Goal: Use online tool/utility: Use online tool/utility

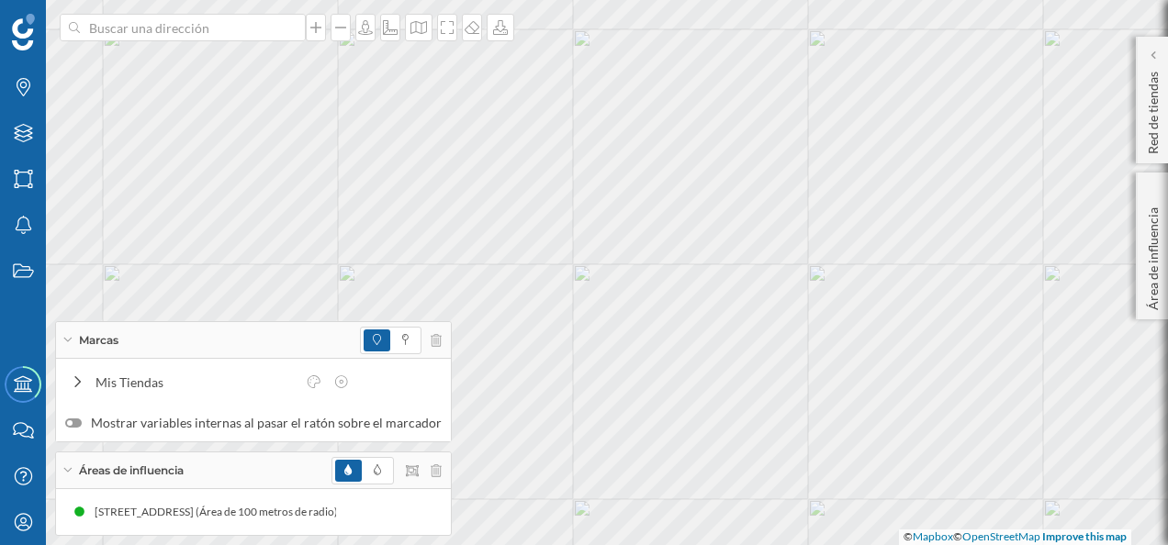
click at [432, 477] on div at bounding box center [386, 471] width 110 height 28
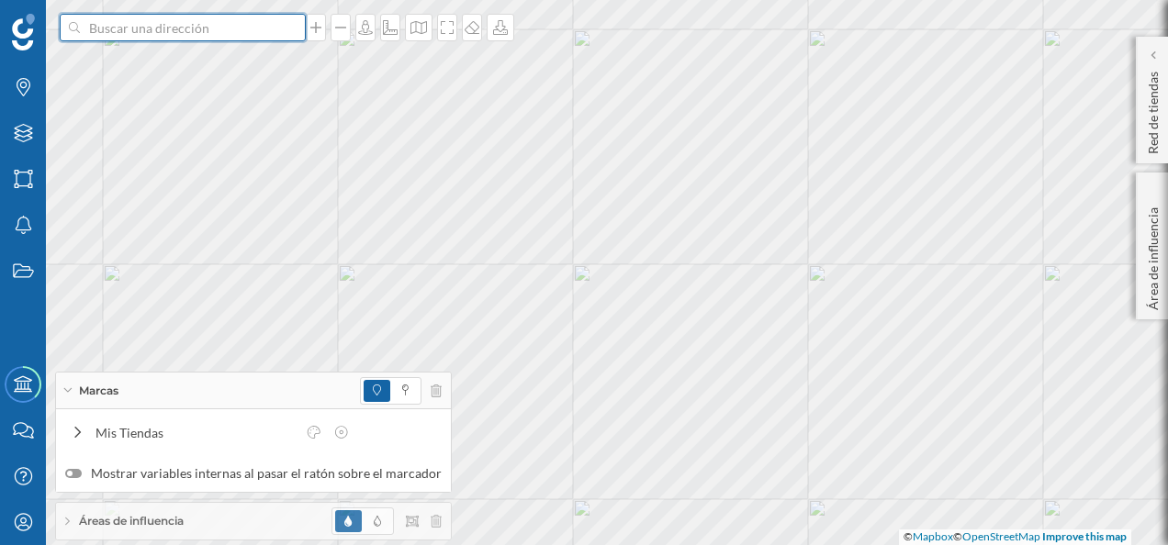
click at [220, 28] on input at bounding box center [183, 28] width 206 height 28
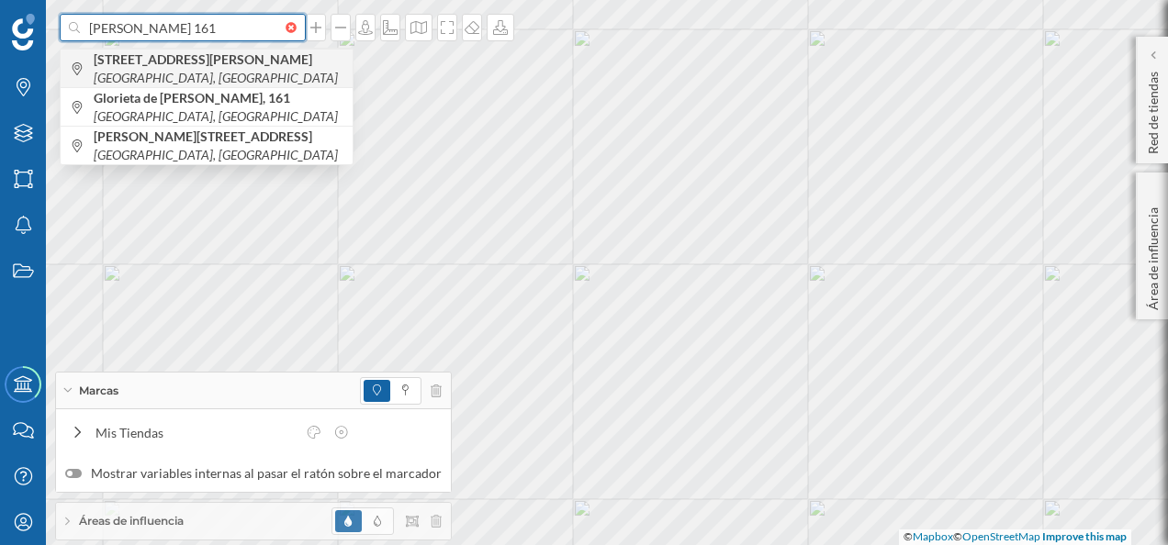
type input "[PERSON_NAME] 161"
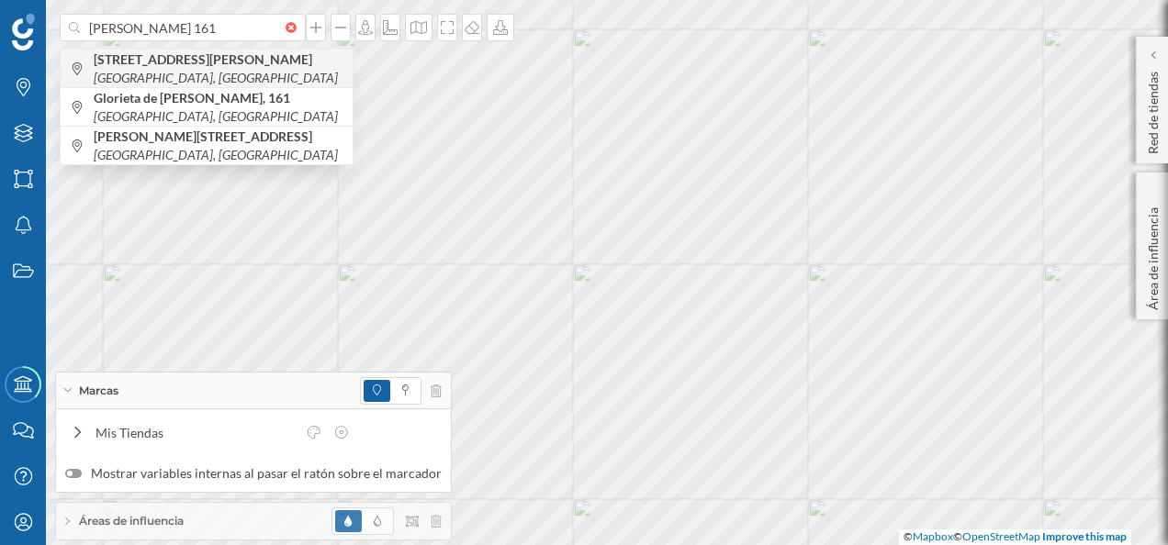
click at [235, 55] on b "[STREET_ADDRESS][PERSON_NAME]" at bounding box center [205, 59] width 223 height 16
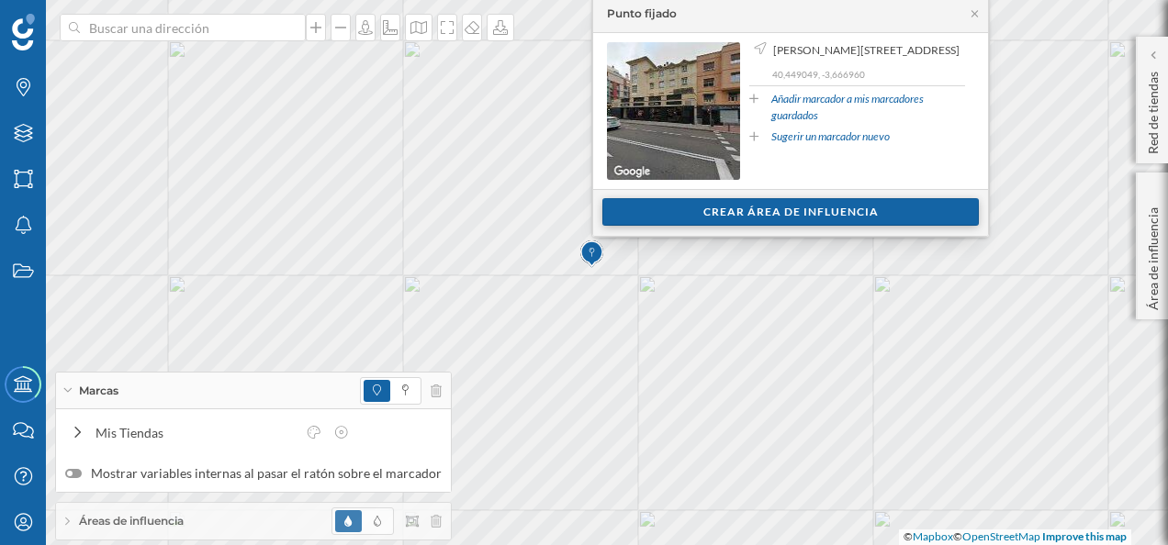
click at [714, 218] on div "Crear área de influencia" at bounding box center [790, 212] width 376 height 28
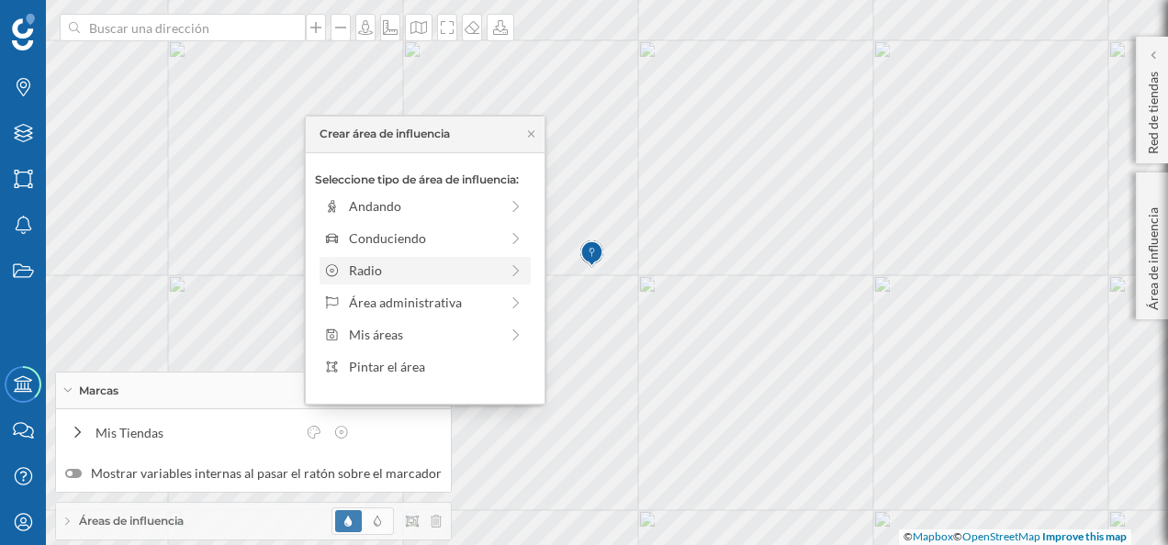
click at [402, 267] on div "Radio" at bounding box center [424, 270] width 150 height 19
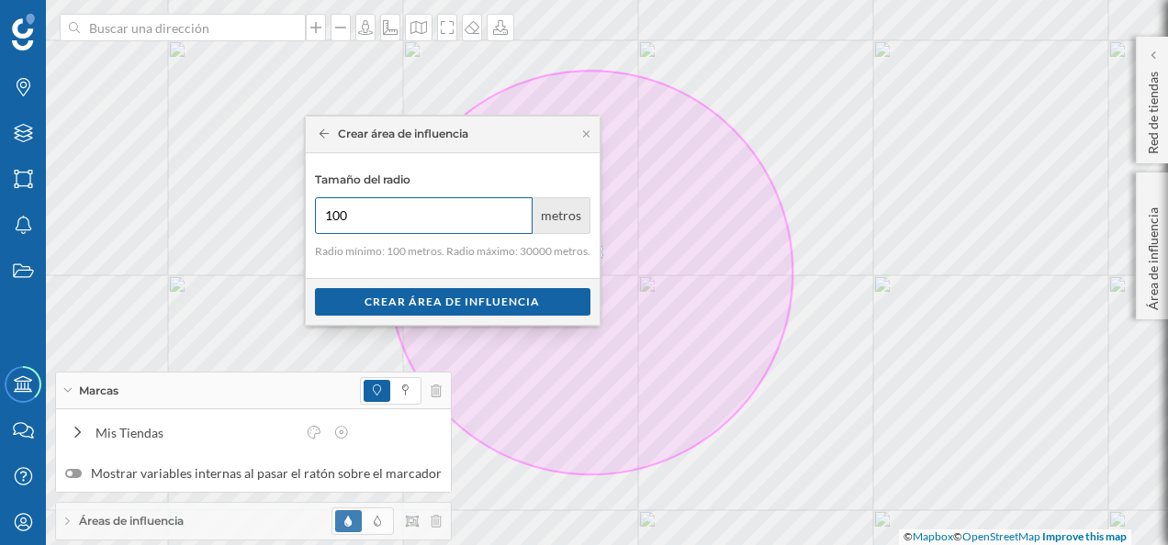
drag, startPoint x: 365, startPoint y: 219, endPoint x: 324, endPoint y: 223, distance: 41.5
click at [324, 223] on input "100" at bounding box center [424, 215] width 218 height 37
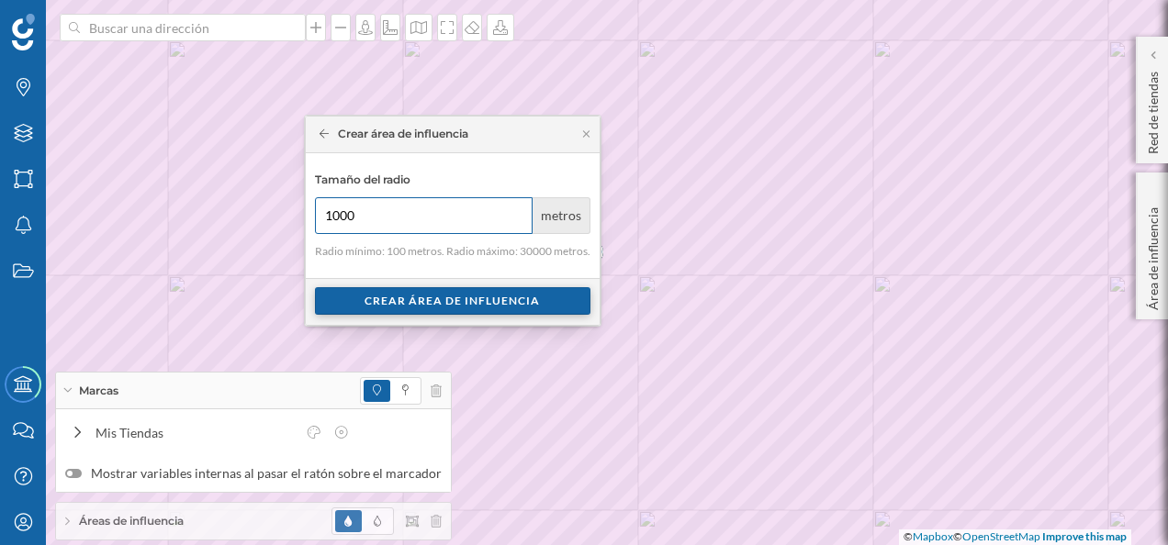
type input "1000"
click at [452, 304] on div "Crear área de influencia" at bounding box center [452, 301] width 275 height 28
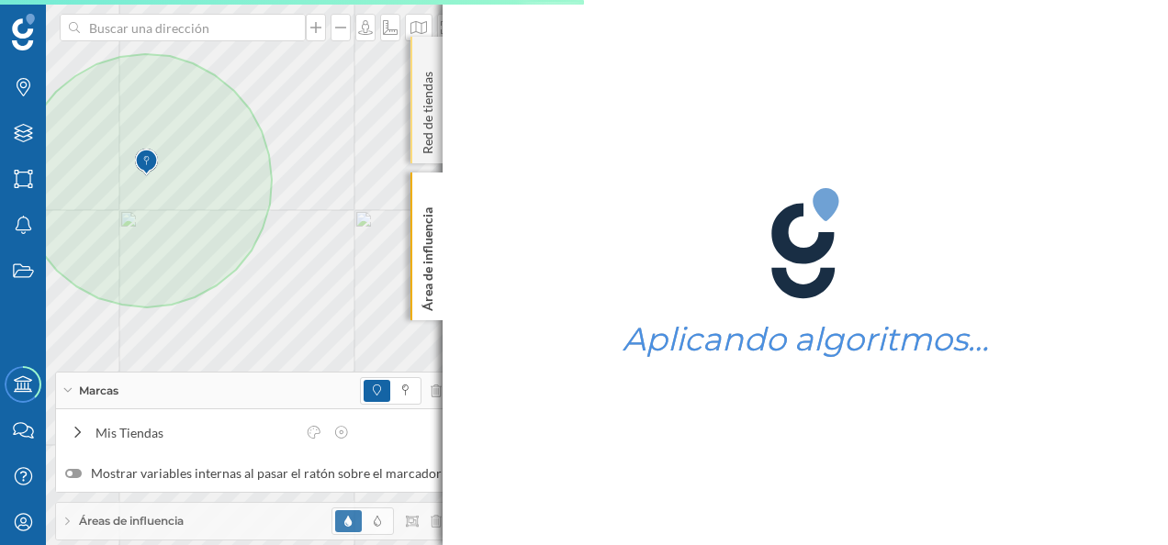
click at [432, 49] on div "Red de tiendas" at bounding box center [426, 100] width 32 height 127
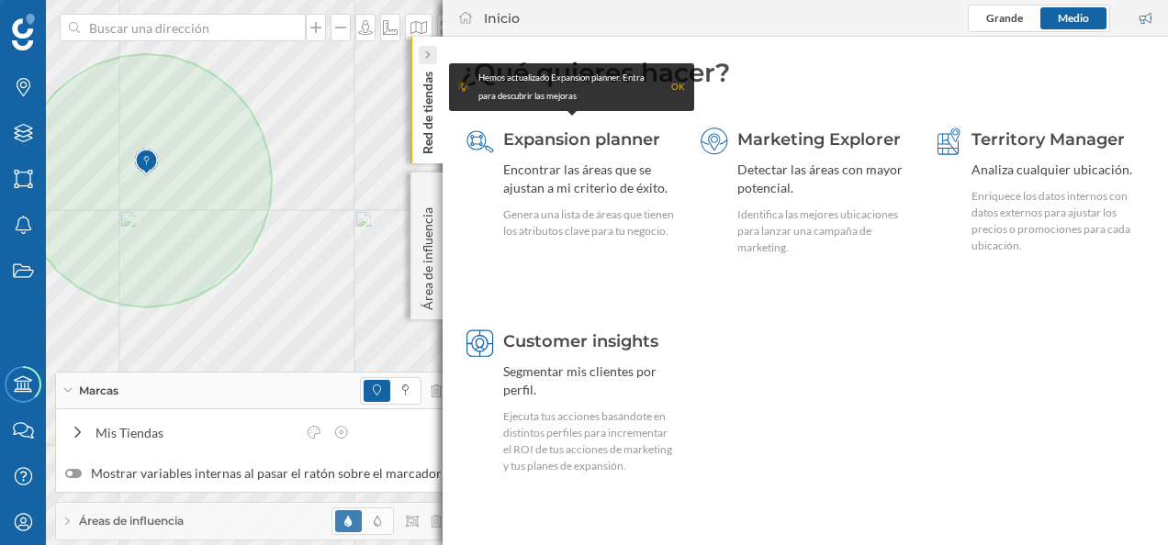
click at [431, 49] on div at bounding box center [428, 55] width 18 height 18
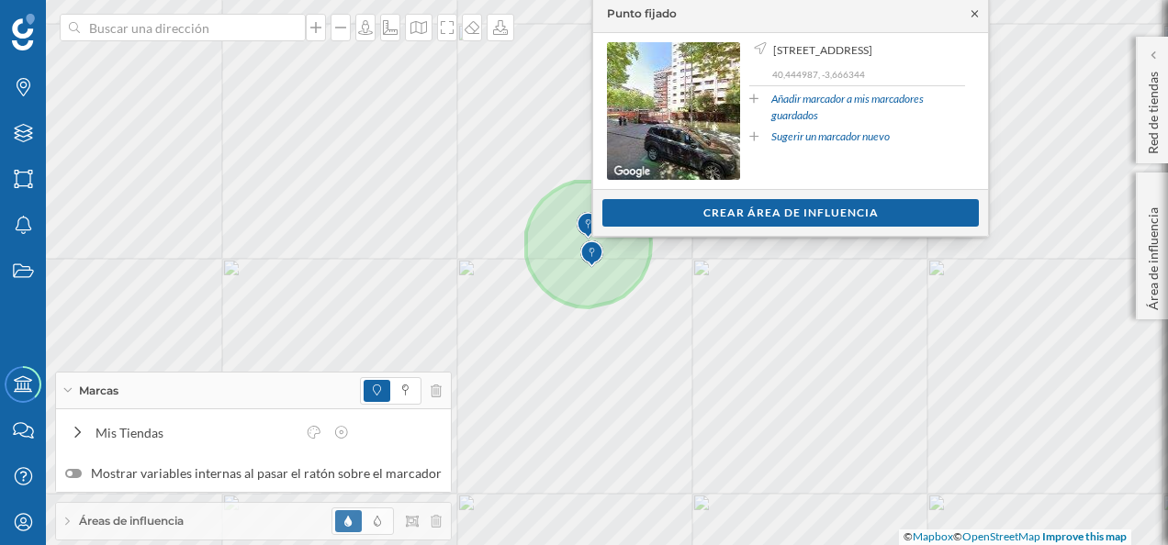
click at [974, 14] on icon at bounding box center [974, 13] width 6 height 6
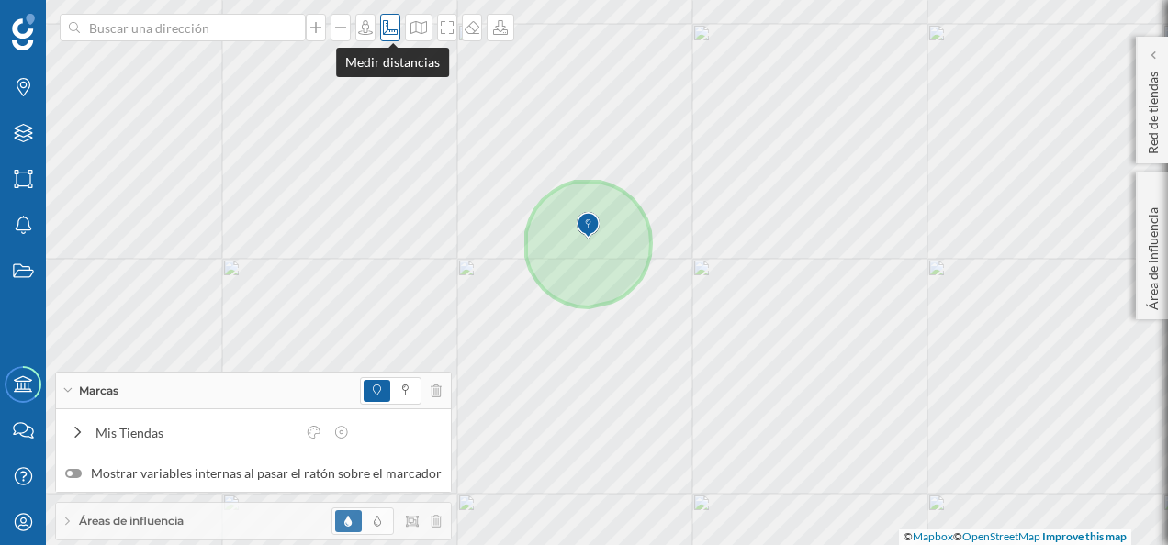
click at [395, 22] on icon at bounding box center [390, 27] width 18 height 15
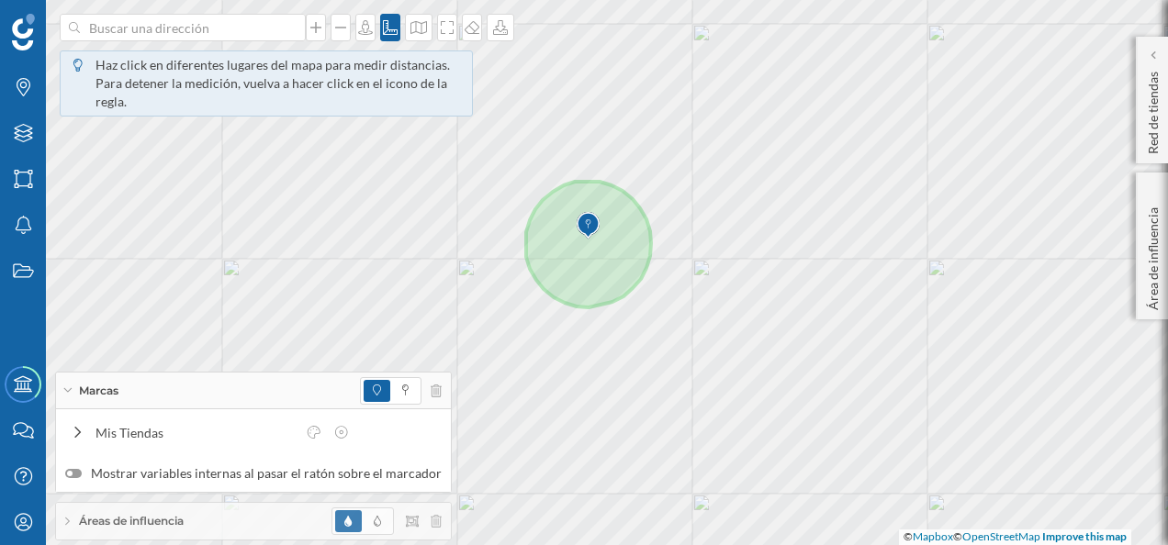
click at [589, 237] on img at bounding box center [587, 225] width 23 height 37
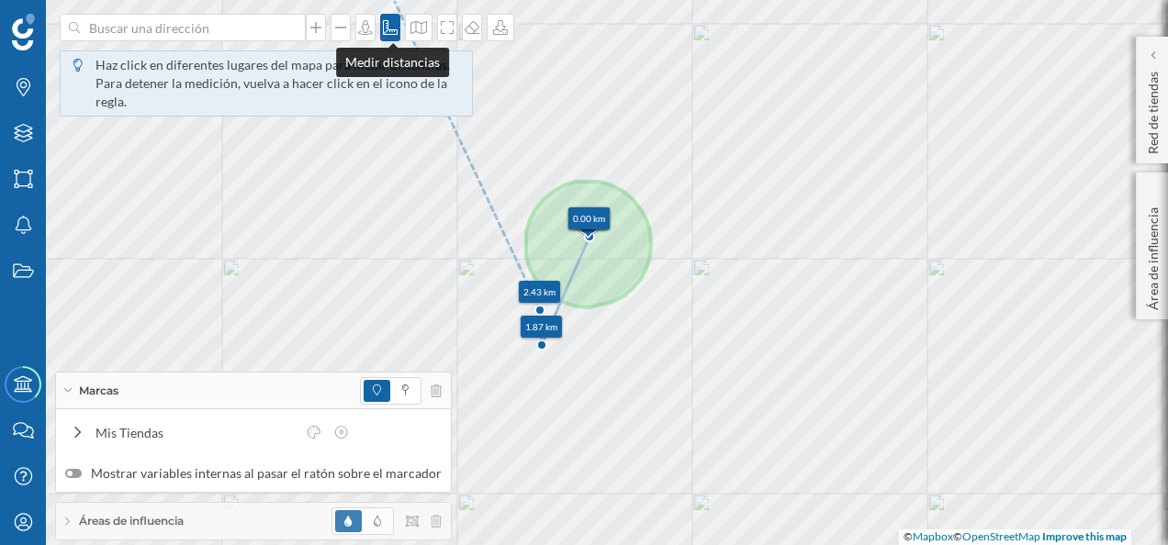
click at [386, 18] on div at bounding box center [390, 28] width 20 height 28
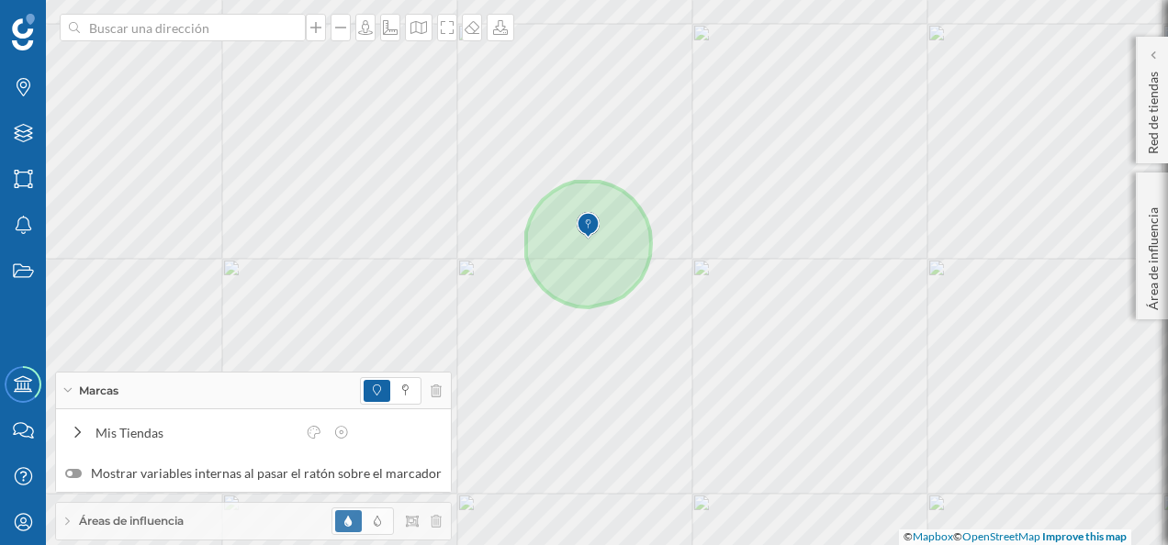
click at [584, 237] on img at bounding box center [587, 225] width 23 height 37
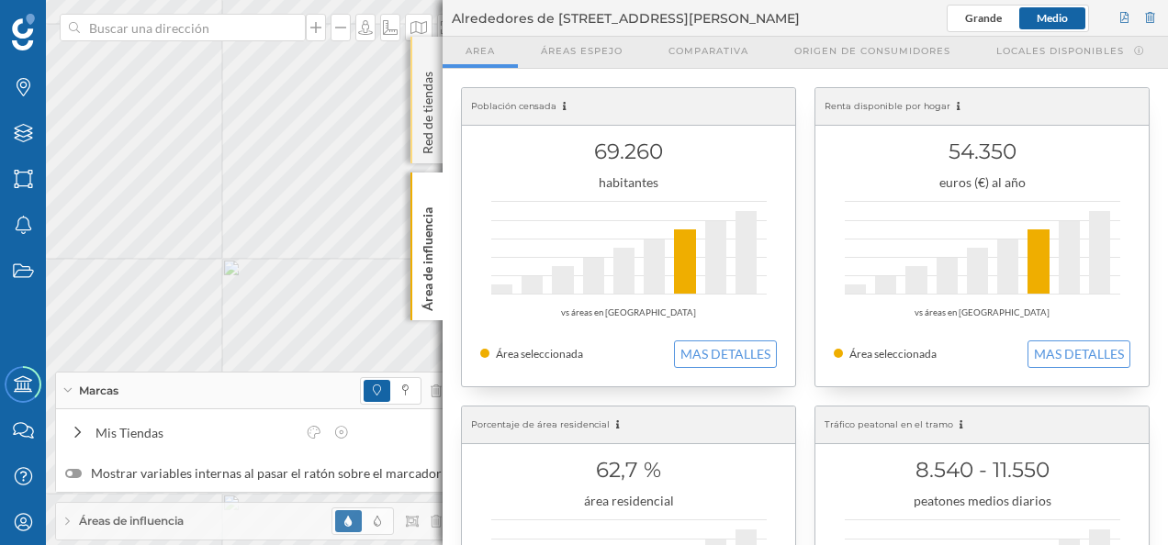
click at [433, 56] on div "Red de tiendas" at bounding box center [426, 100] width 32 height 127
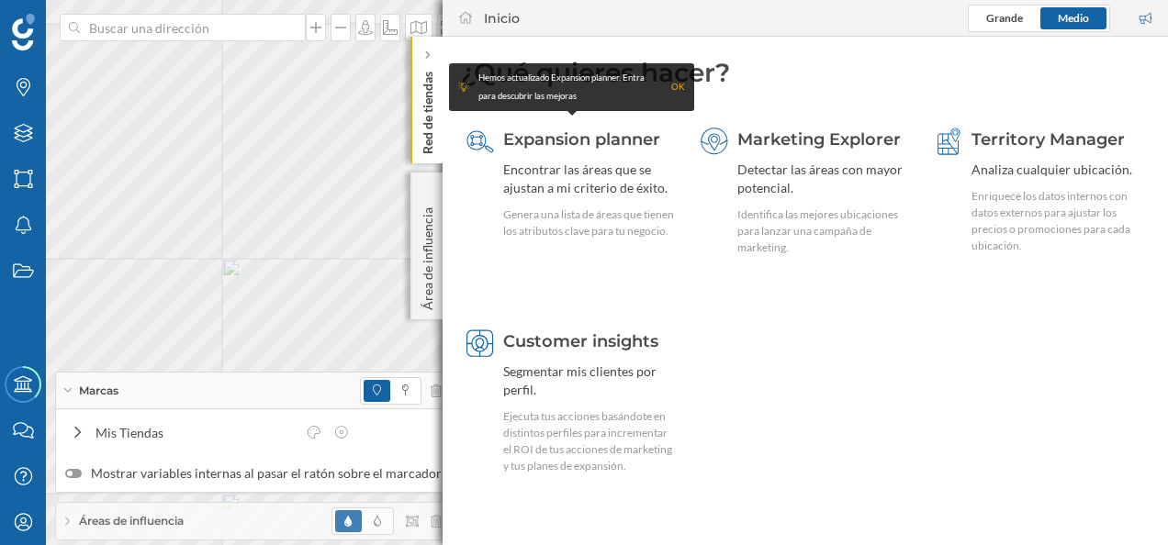
click at [433, 56] on div at bounding box center [428, 55] width 18 height 18
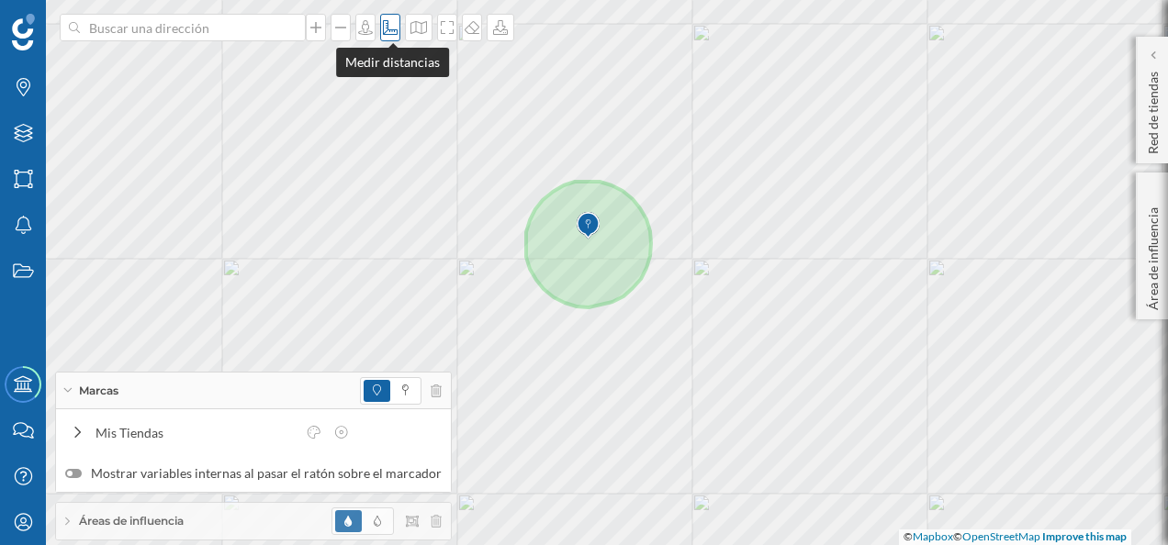
click at [395, 30] on icon at bounding box center [390, 27] width 15 height 15
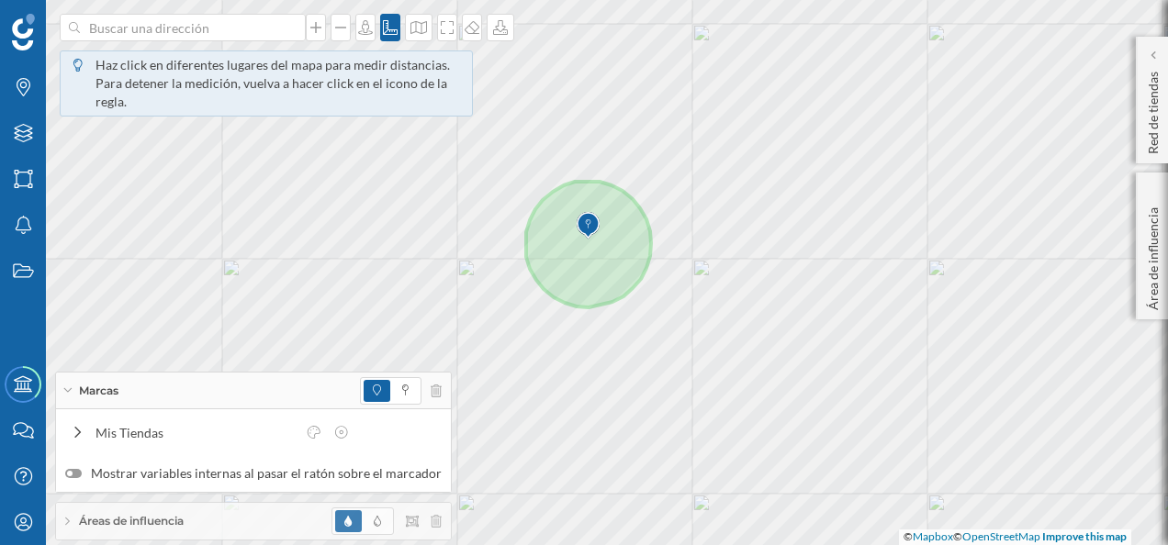
click at [587, 239] on img at bounding box center [587, 225] width 23 height 37
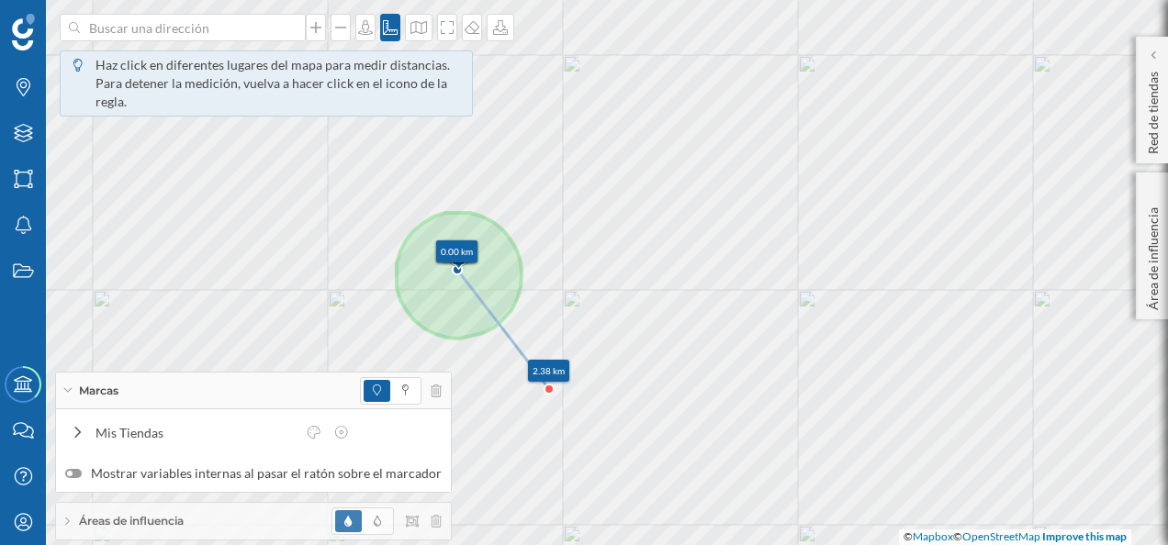
drag, startPoint x: 678, startPoint y: 360, endPoint x: 549, endPoint y: 391, distance: 133.1
click at [549, 391] on icon at bounding box center [548, 389] width 9 height 9
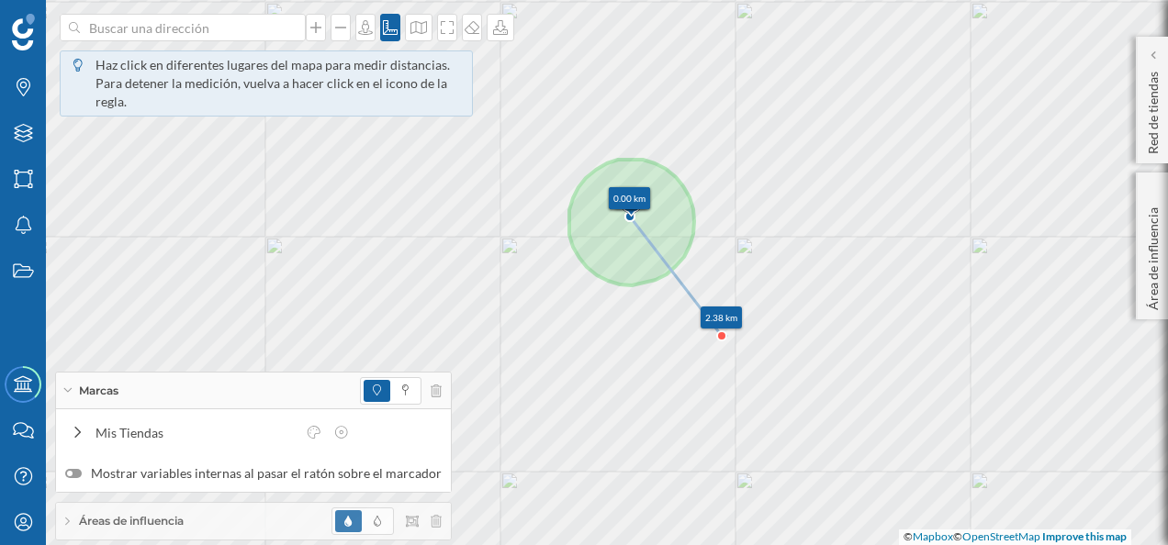
drag, startPoint x: 549, startPoint y: 389, endPoint x: 736, endPoint y: 336, distance: 194.7
click at [726, 336] on icon at bounding box center [721, 335] width 9 height 9
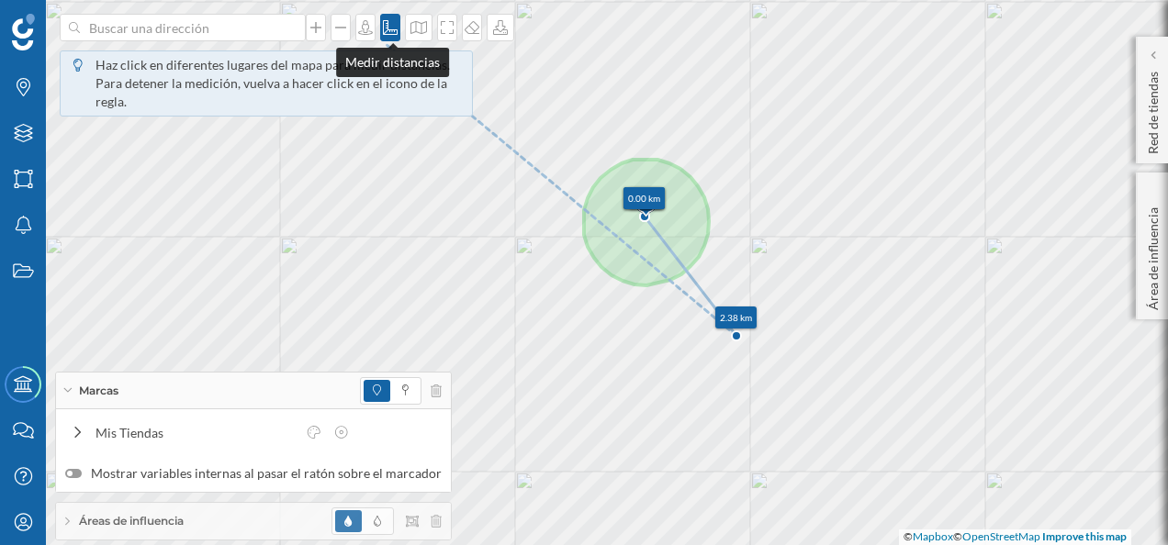
click at [387, 25] on icon at bounding box center [390, 27] width 18 height 15
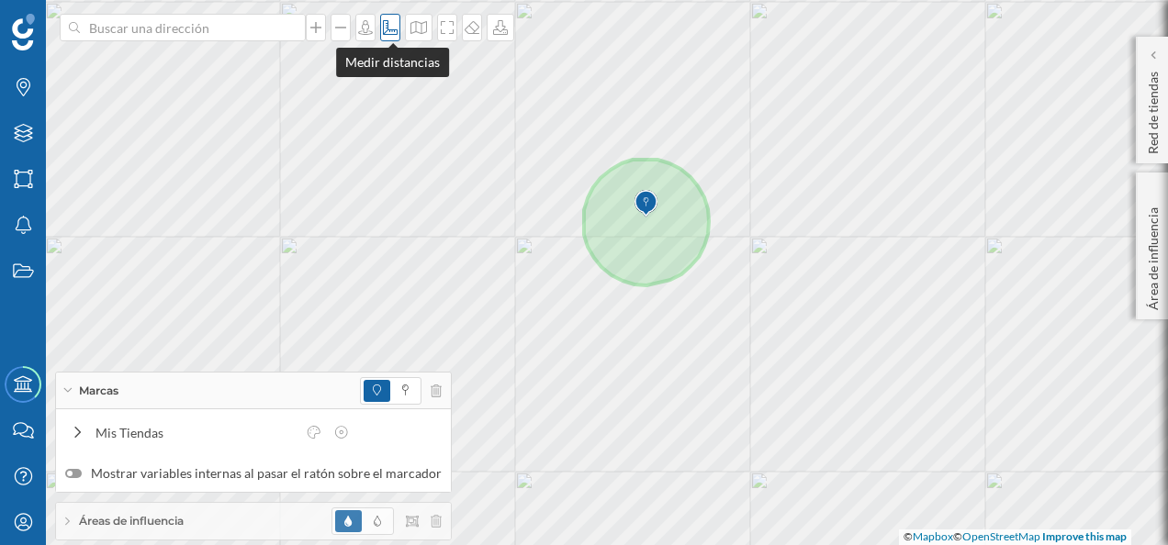
click at [399, 28] on icon at bounding box center [390, 27] width 18 height 15
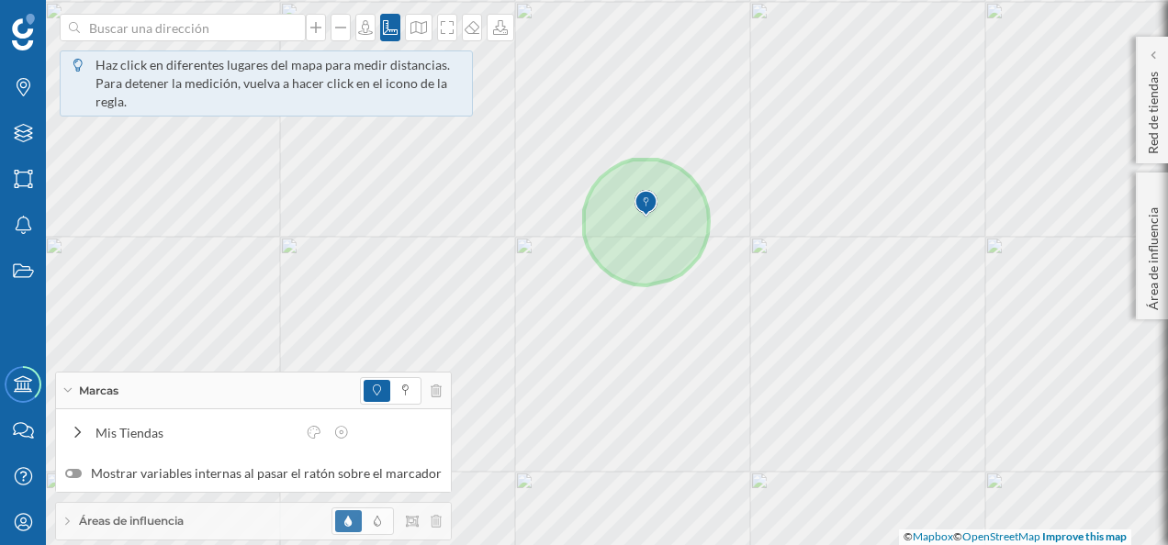
click at [646, 214] on img at bounding box center [645, 203] width 23 height 37
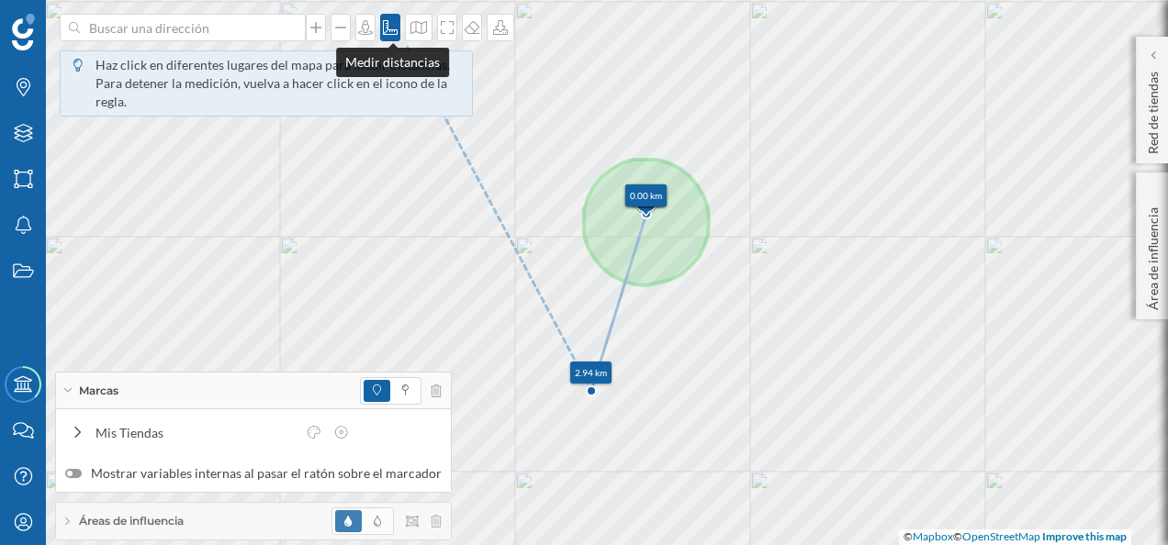
click at [395, 22] on icon at bounding box center [390, 27] width 18 height 15
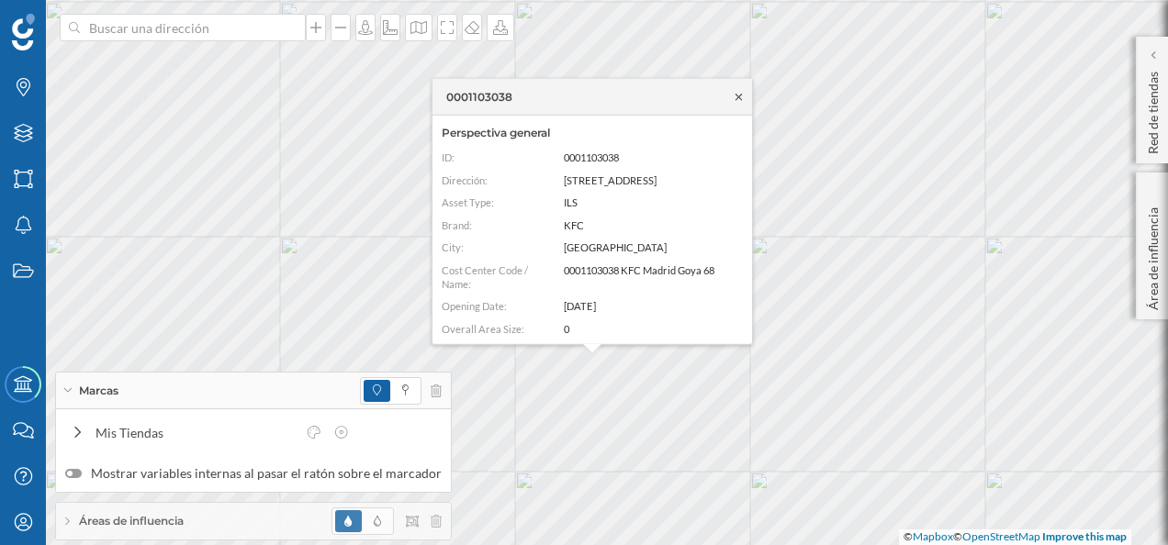
click at [738, 95] on icon at bounding box center [739, 96] width 14 height 11
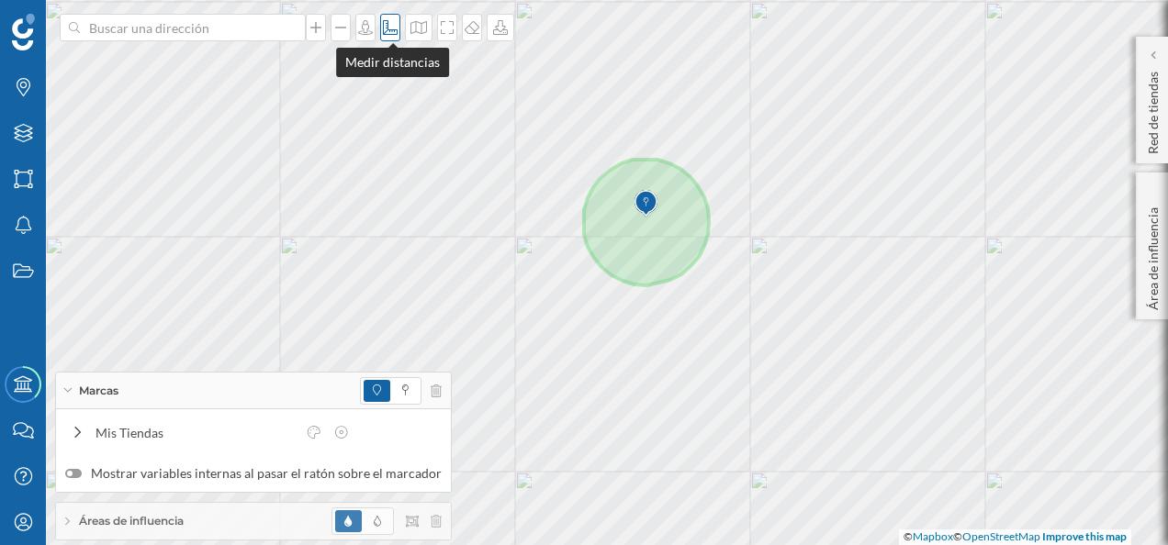
click at [394, 31] on icon at bounding box center [390, 27] width 18 height 15
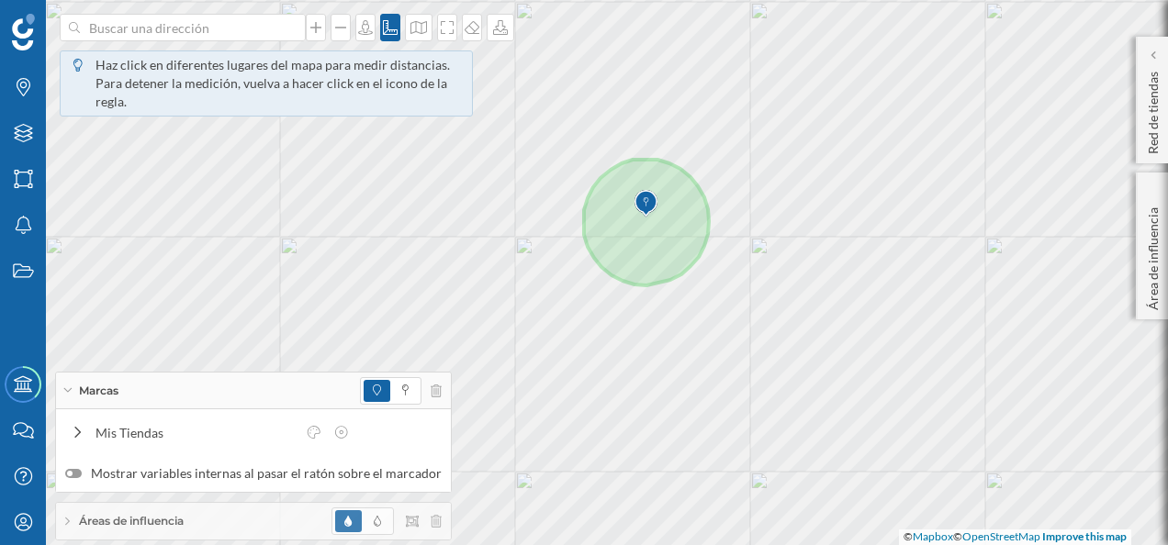
click at [644, 216] on img at bounding box center [645, 203] width 23 height 37
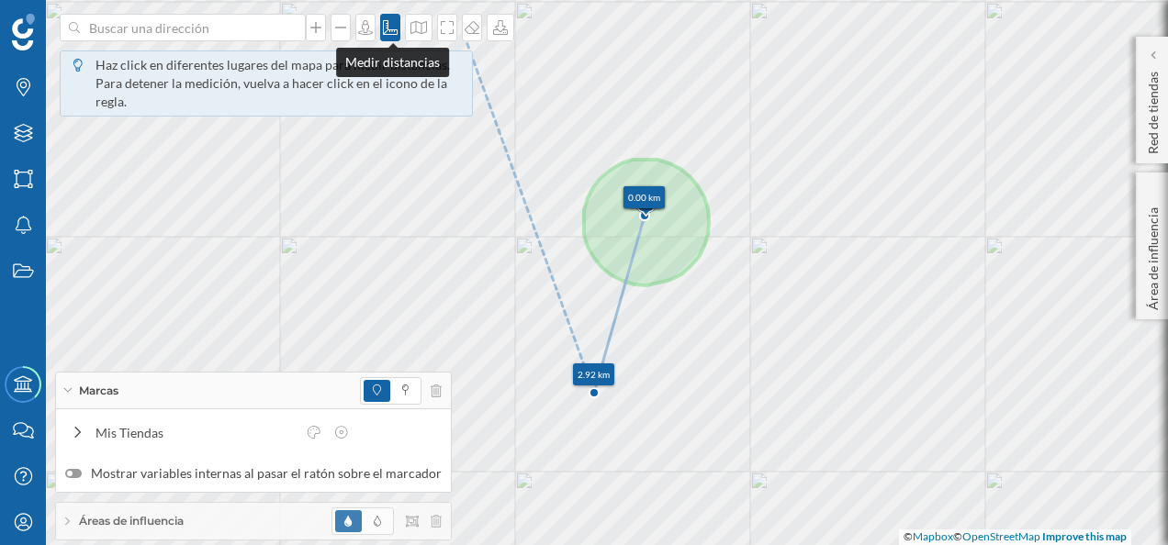
click at [393, 24] on icon at bounding box center [390, 27] width 18 height 15
